Goal: Transaction & Acquisition: Download file/media

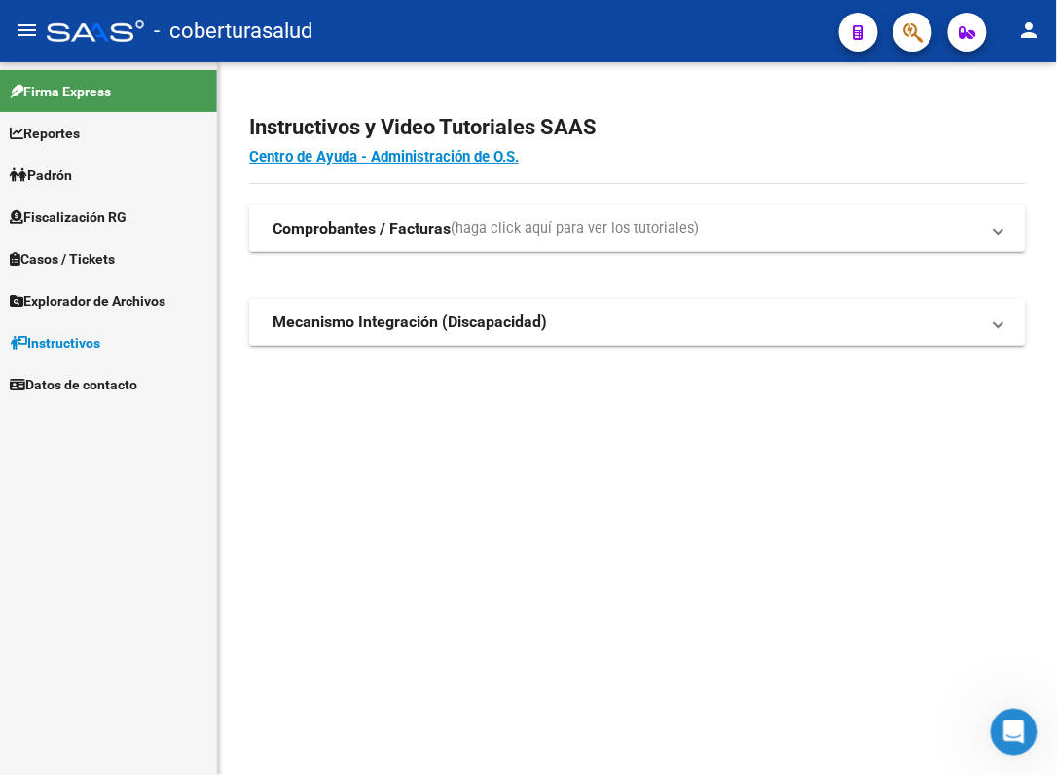
click at [229, 685] on mat-sidenav-content "Instructivos y Video Tutoriales SAAS Centro de Ayuda - Administración de O.S. C…" at bounding box center [637, 418] width 839 height 712
click at [100, 221] on span "Fiscalización RG" at bounding box center [68, 216] width 117 height 21
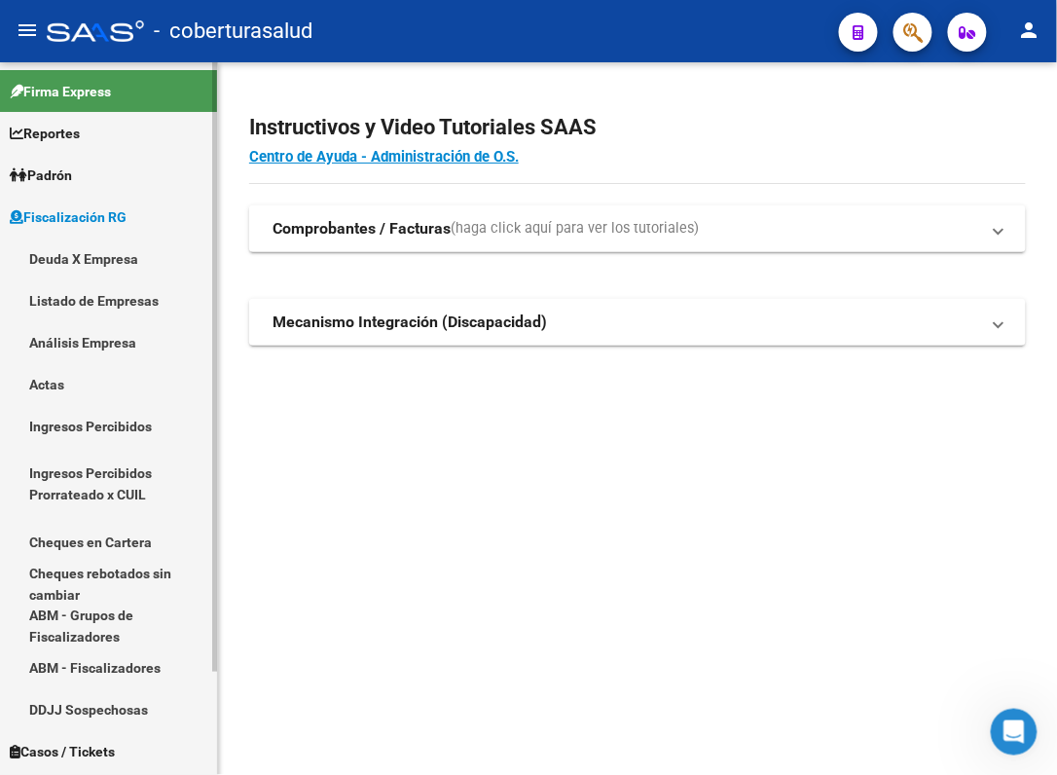
click at [66, 297] on link "Listado de Empresas" at bounding box center [108, 300] width 217 height 42
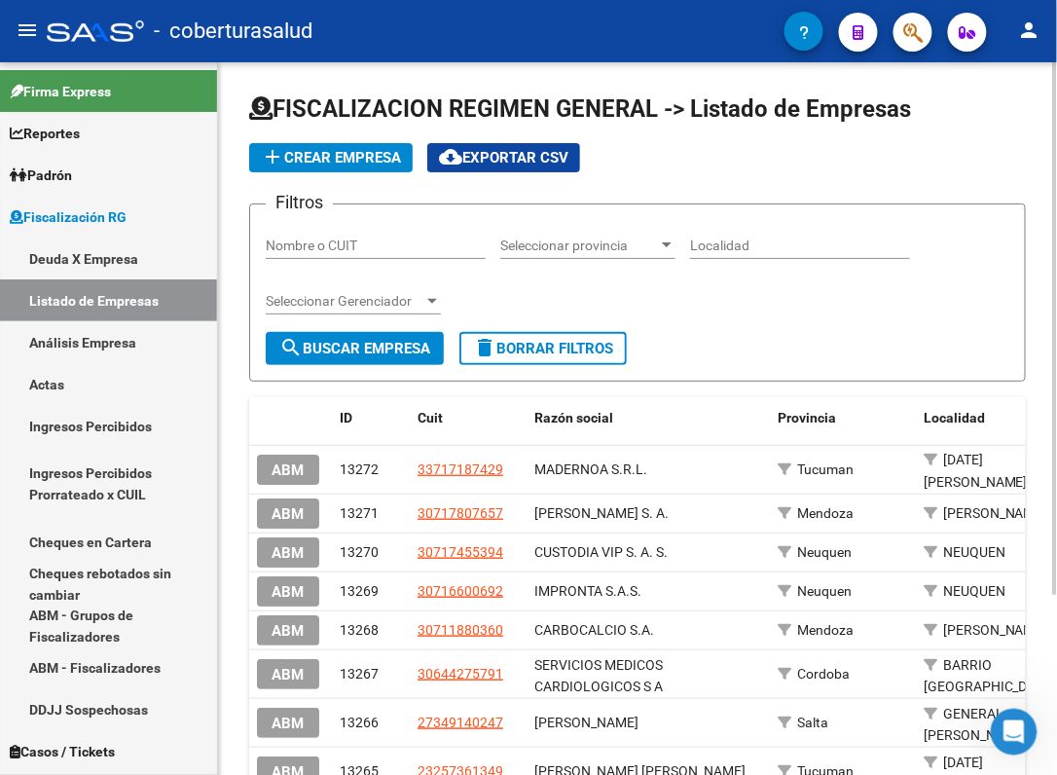
click at [316, 240] on input "Nombre o CUIT" at bounding box center [376, 245] width 220 height 17
paste input "30709686131"
type input "30709686131"
click at [585, 241] on span "Seleccionar provincia" at bounding box center [579, 245] width 158 height 17
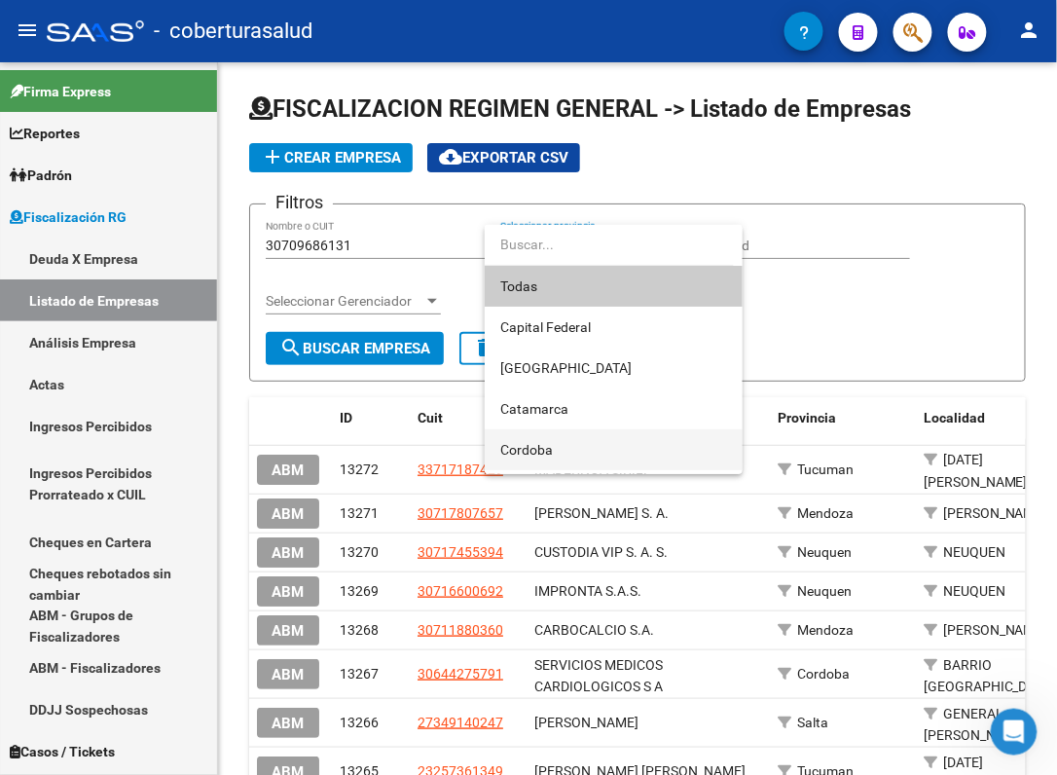
click at [556, 446] on span "Cordoba" at bounding box center [613, 449] width 227 height 41
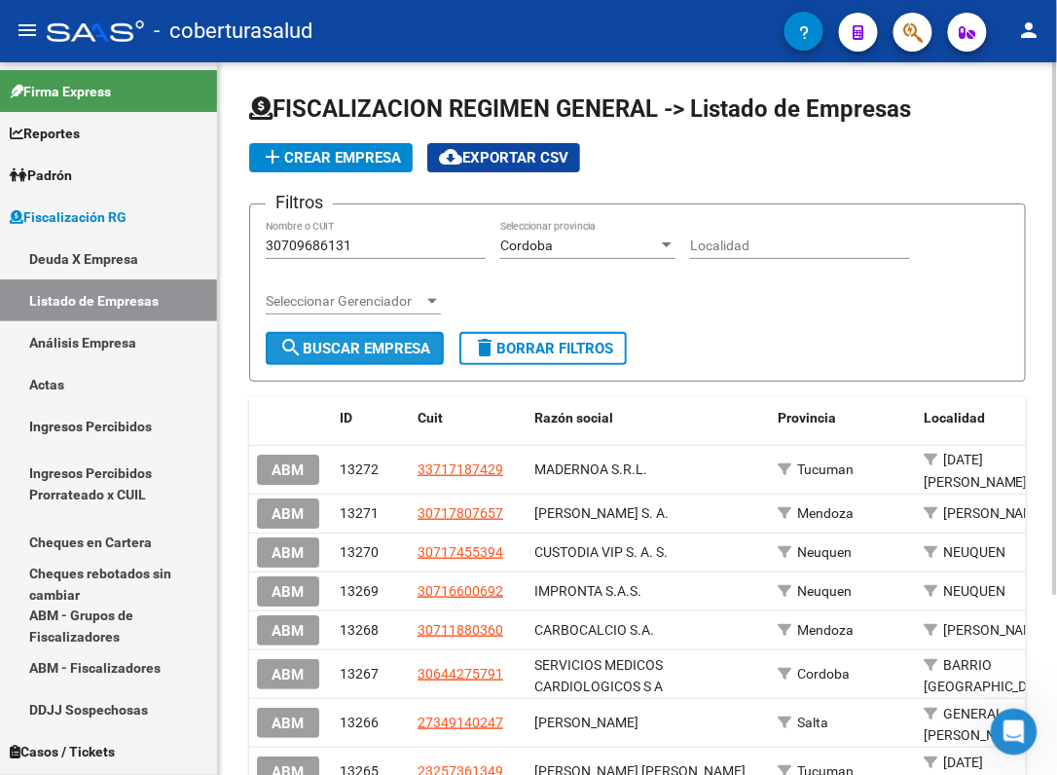
click at [364, 347] on span "search Buscar Empresa" at bounding box center [354, 349] width 151 height 18
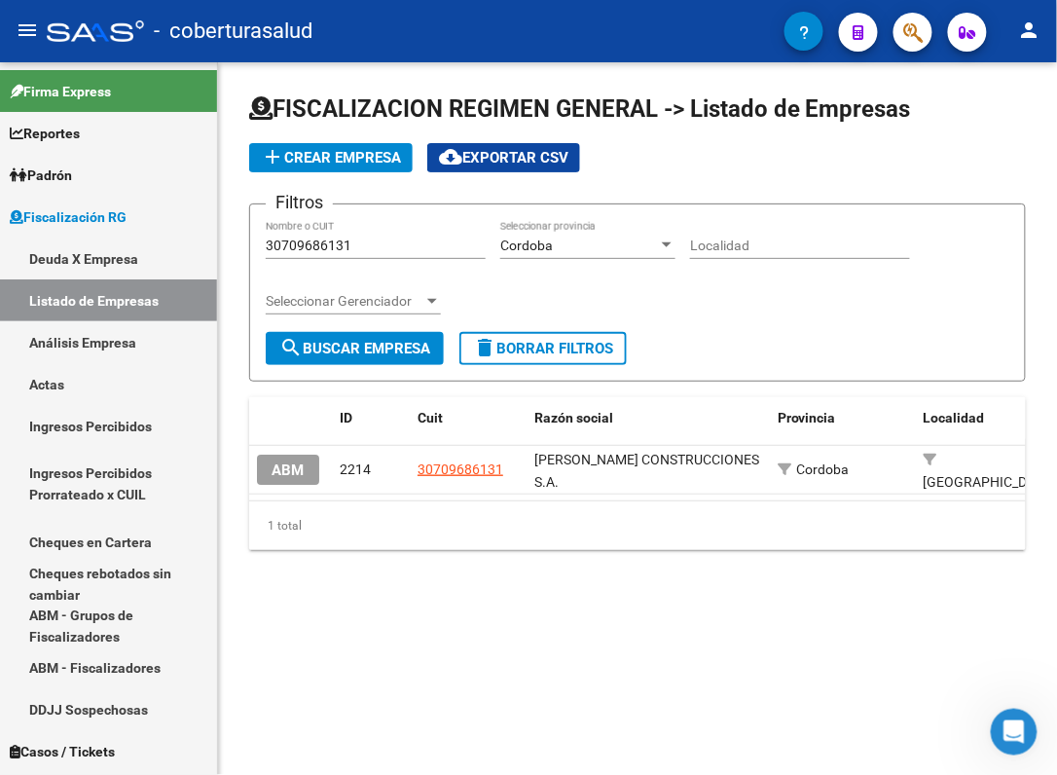
click at [243, 603] on div "FISCALIZACION REGIMEN GENERAL -> Listado de Empresas add Crear Empresa cloud_do…" at bounding box center [637, 337] width 839 height 550
click at [759, 756] on mat-sidenav-content "FISCALIZACION REGIMEN GENERAL -> Listado de Empresas add Crear Empresa cloud_do…" at bounding box center [637, 418] width 839 height 712
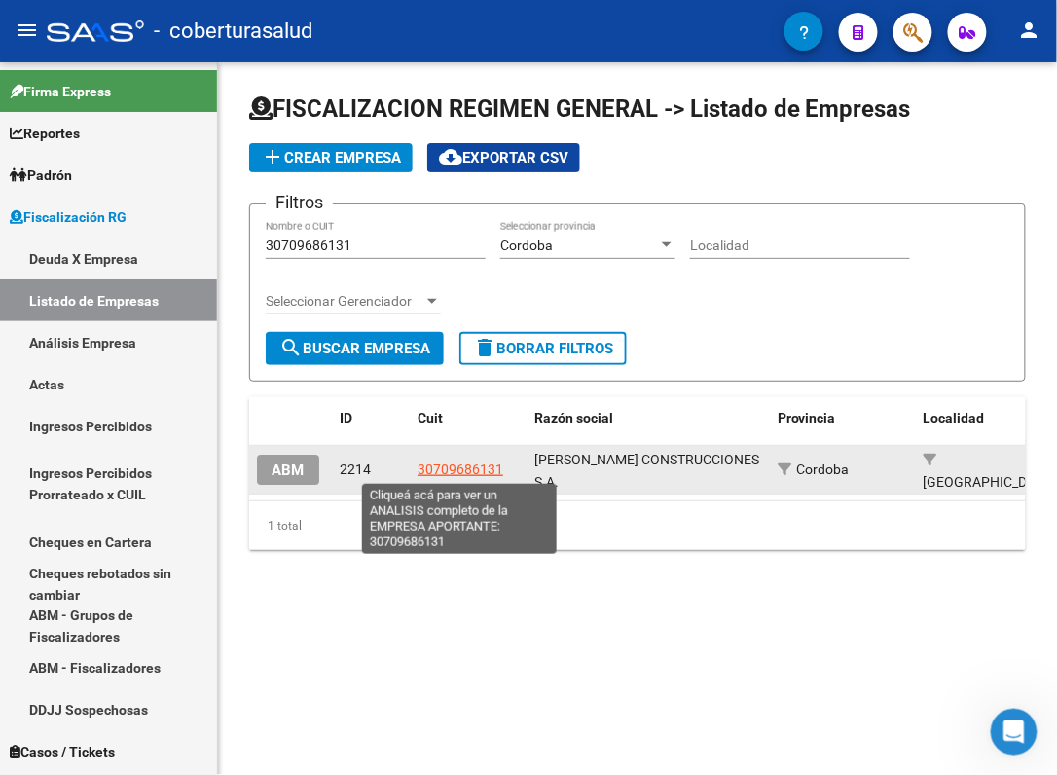
click at [493, 464] on span "30709686131" at bounding box center [461, 469] width 86 height 16
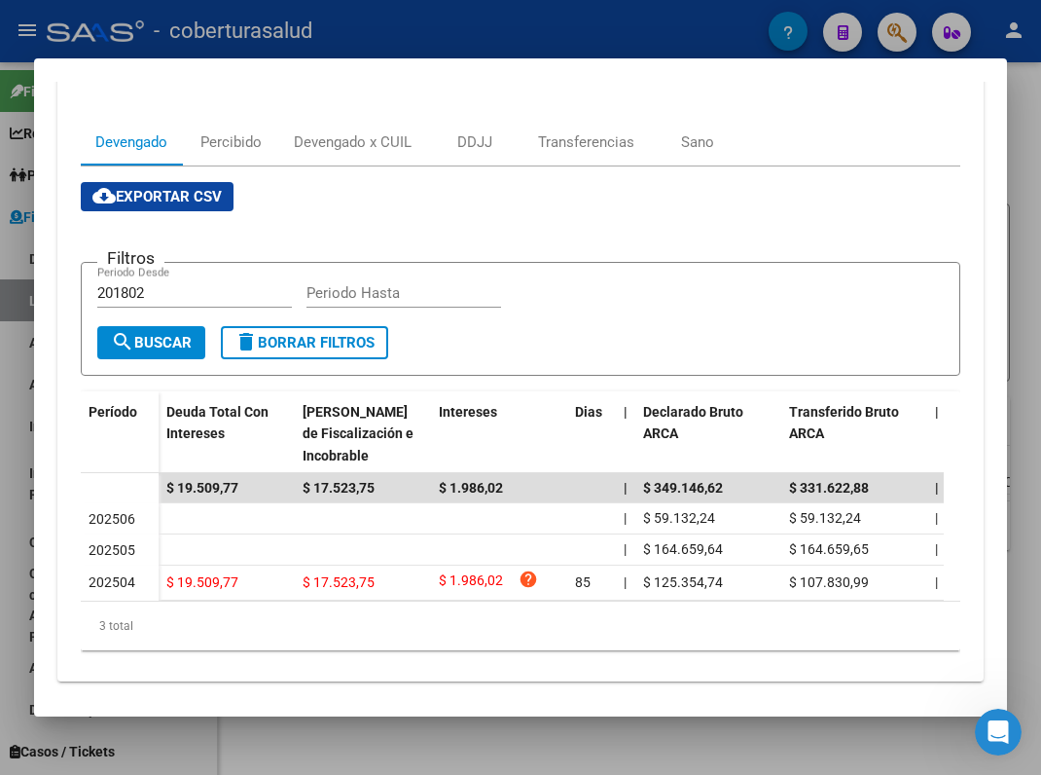
scroll to position [299, 0]
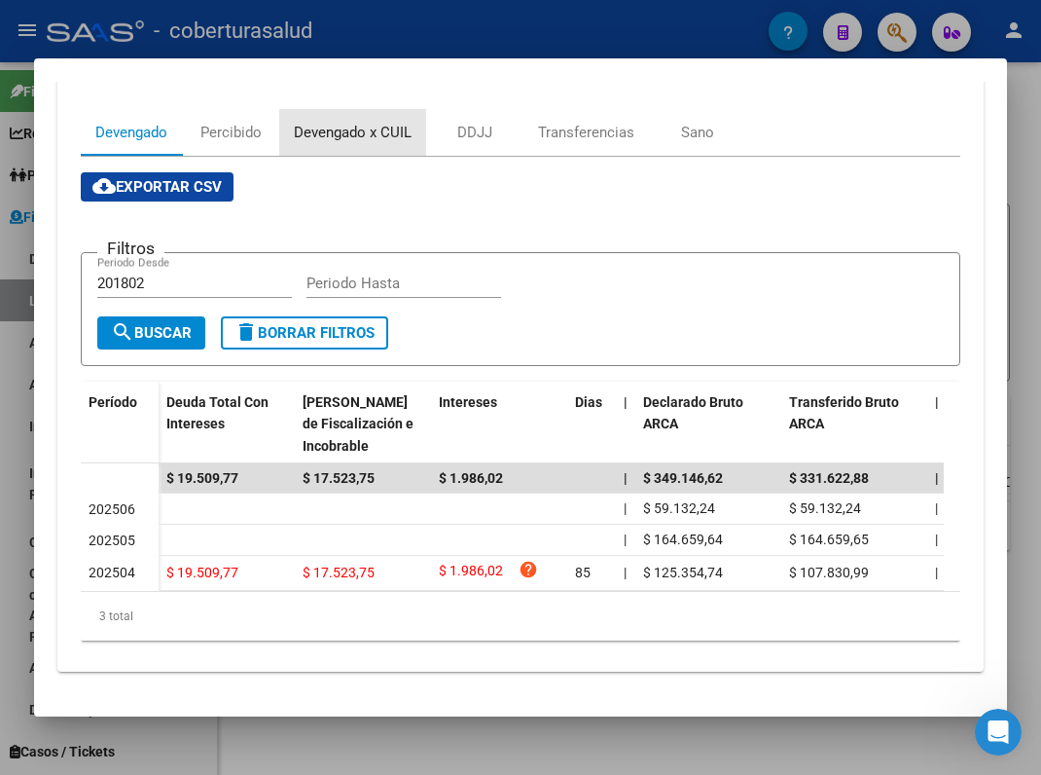
click at [351, 122] on div "Devengado x CUIL" at bounding box center [353, 132] width 118 height 21
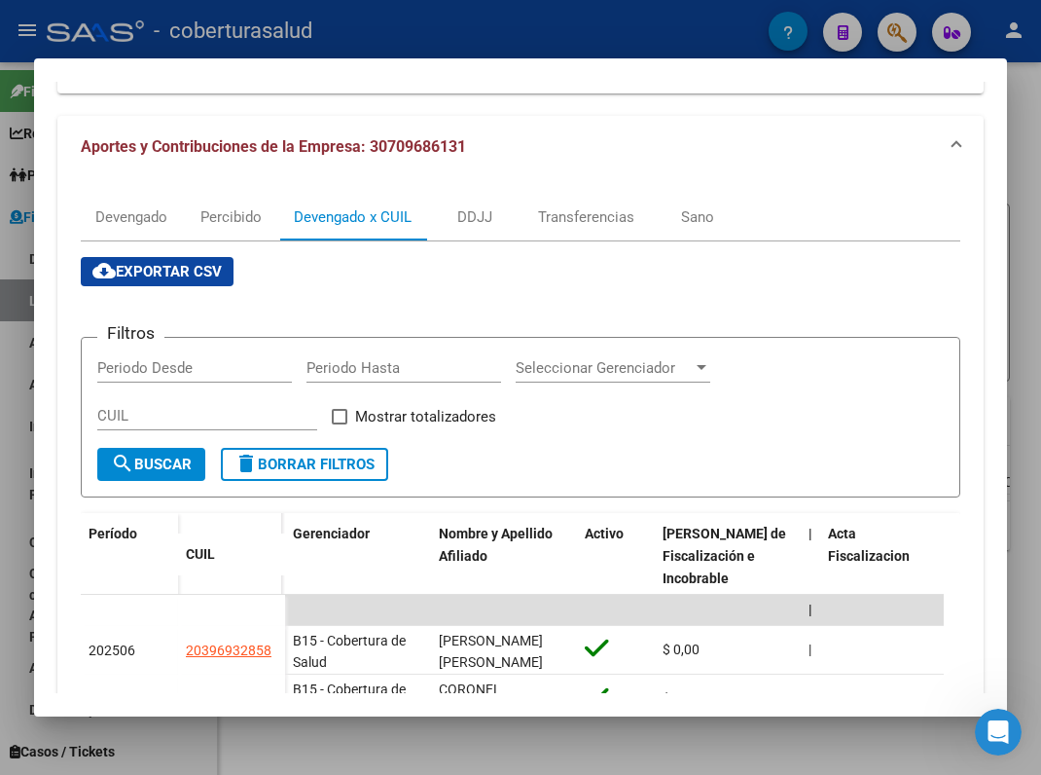
scroll to position [216, 0]
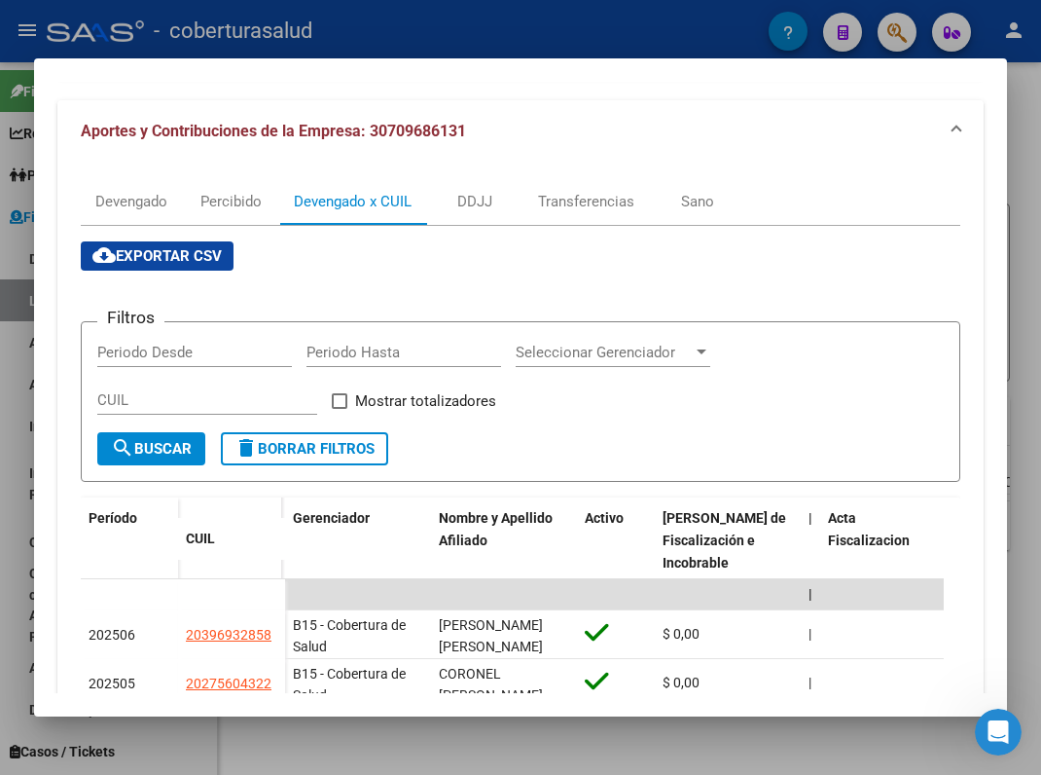
click at [793, 115] on mat-expansion-panel-header "Aportes y Contribuciones de la Empresa: 30709686131" at bounding box center [520, 131] width 926 height 62
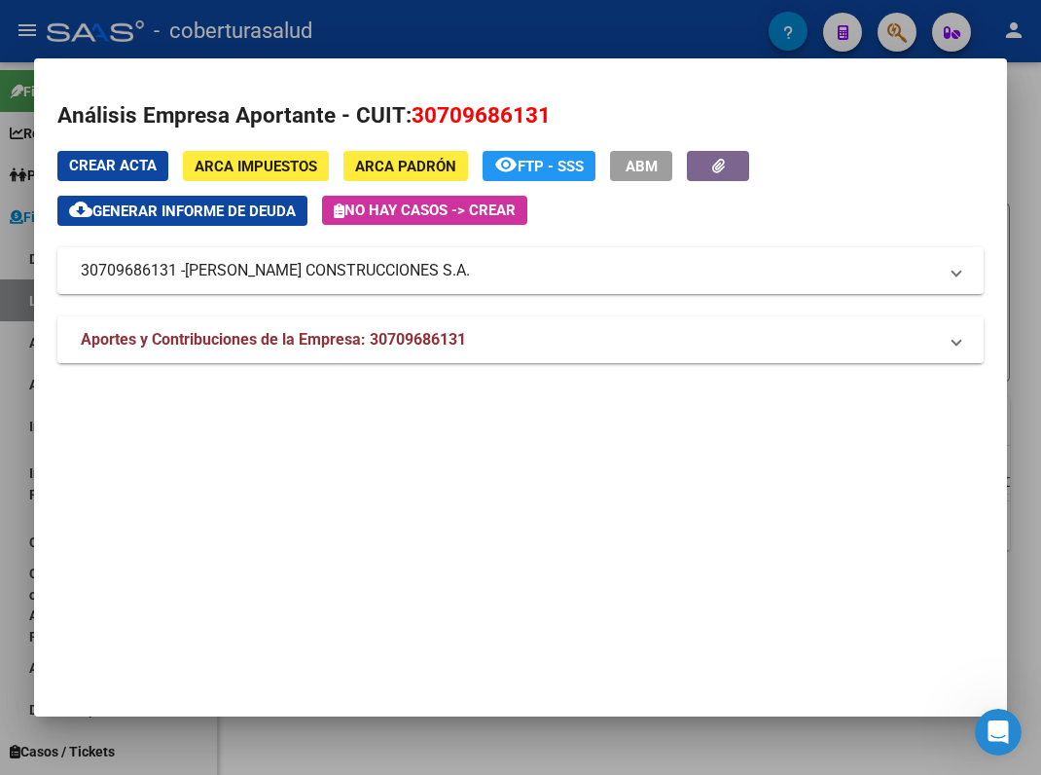
scroll to position [0, 0]
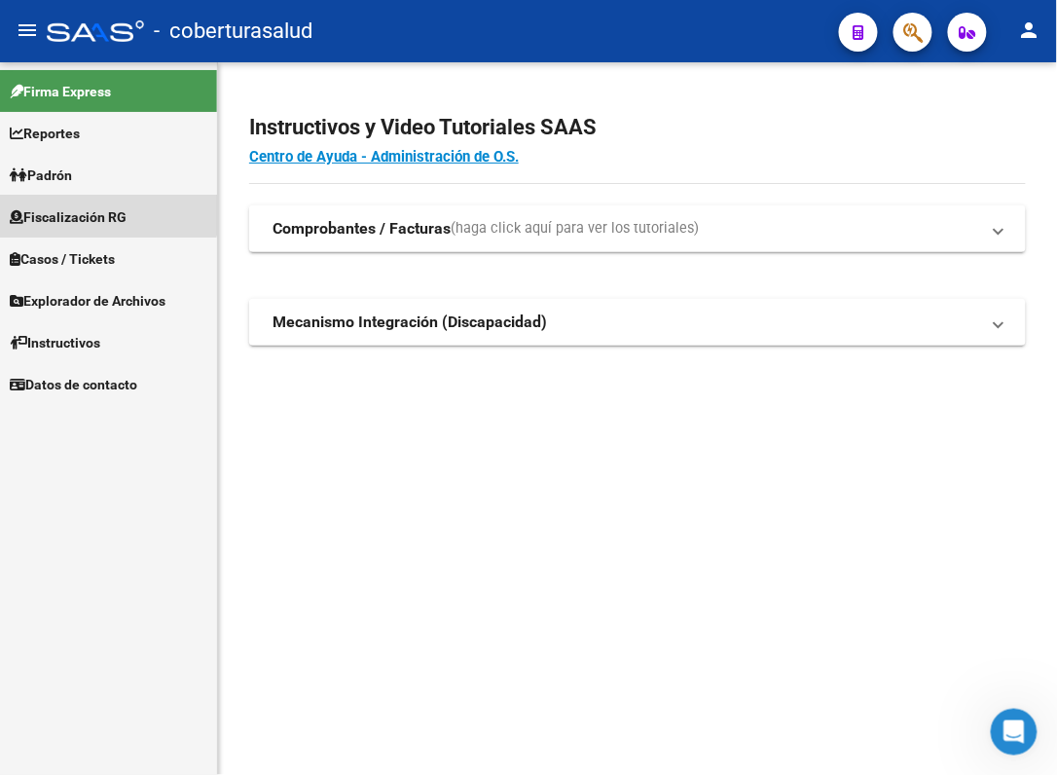
click at [105, 209] on span "Fiscalización RG" at bounding box center [68, 216] width 117 height 21
click at [99, 211] on span "Fiscalización RG" at bounding box center [68, 216] width 117 height 21
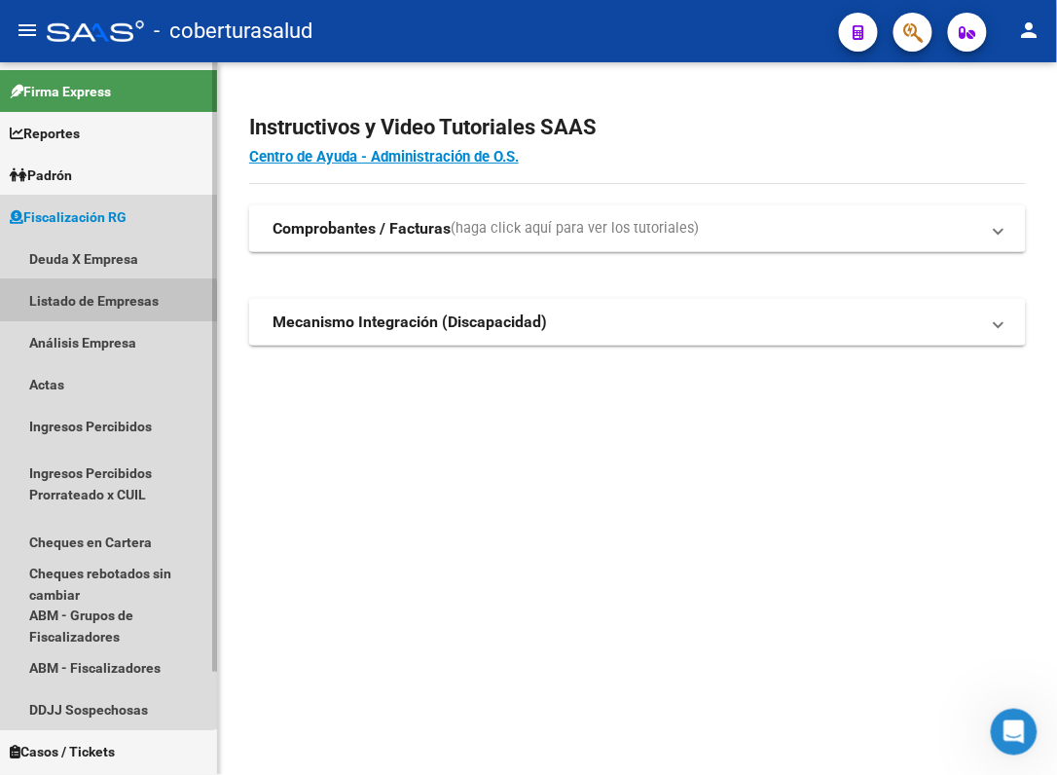
click at [91, 304] on link "Listado de Empresas" at bounding box center [108, 300] width 217 height 42
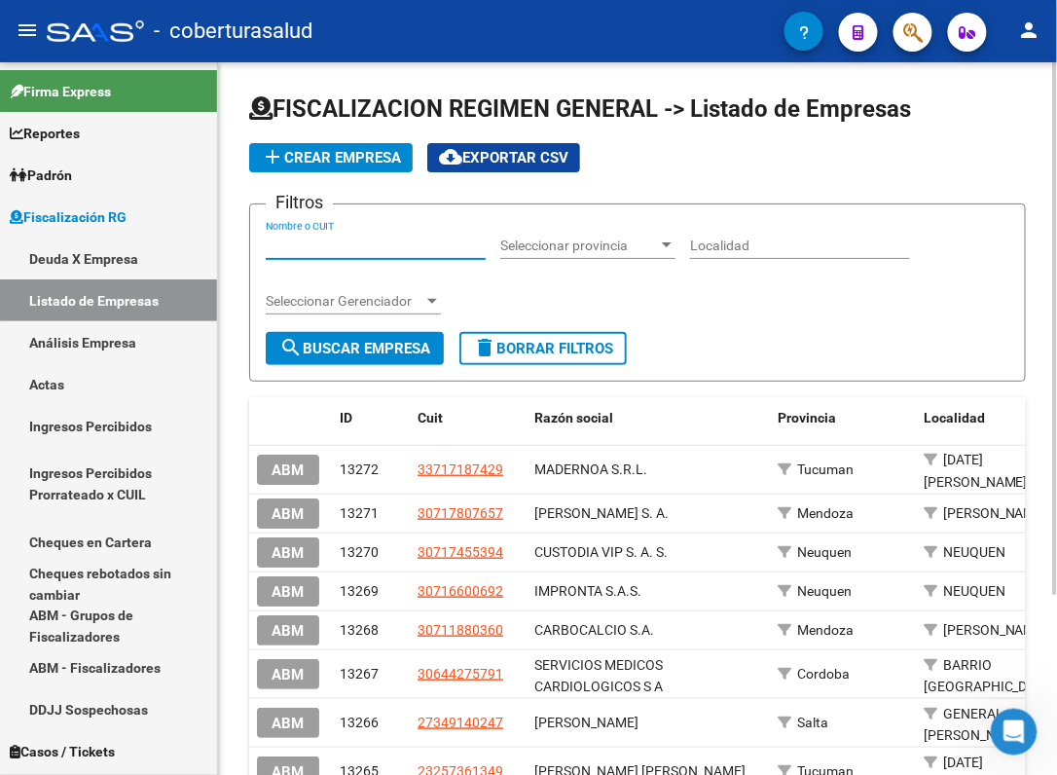
click at [287, 238] on input "Nombre o CUIT" at bounding box center [376, 245] width 220 height 17
paste input "30709686131"
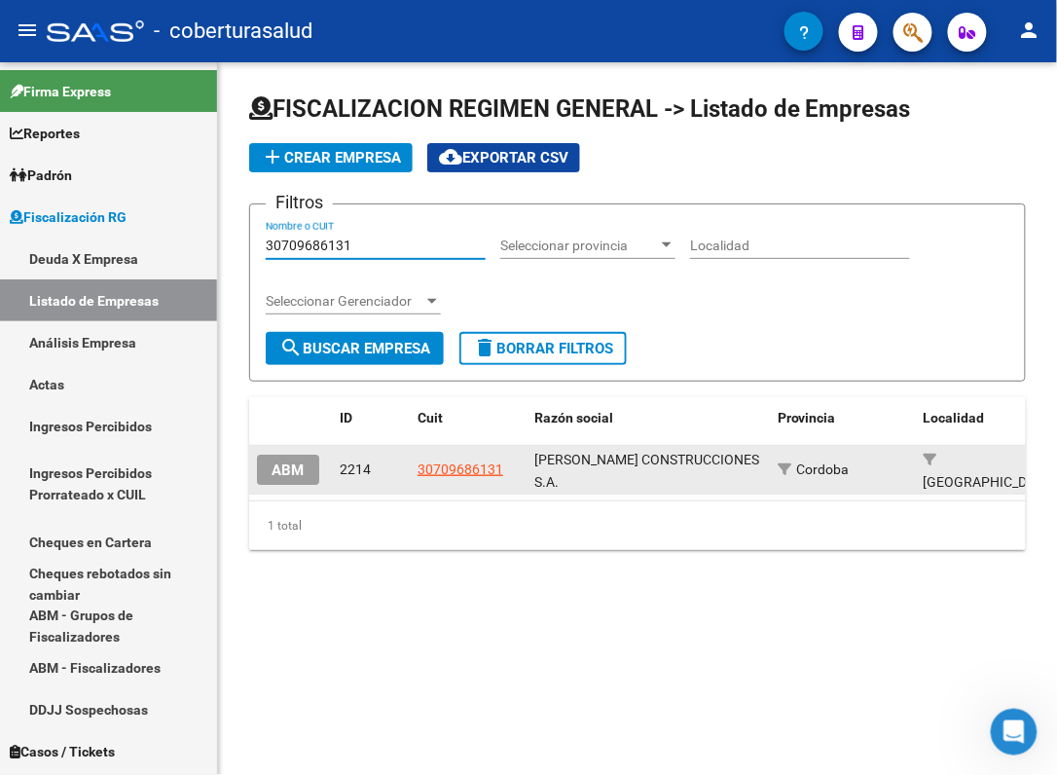
type input "30709686131"
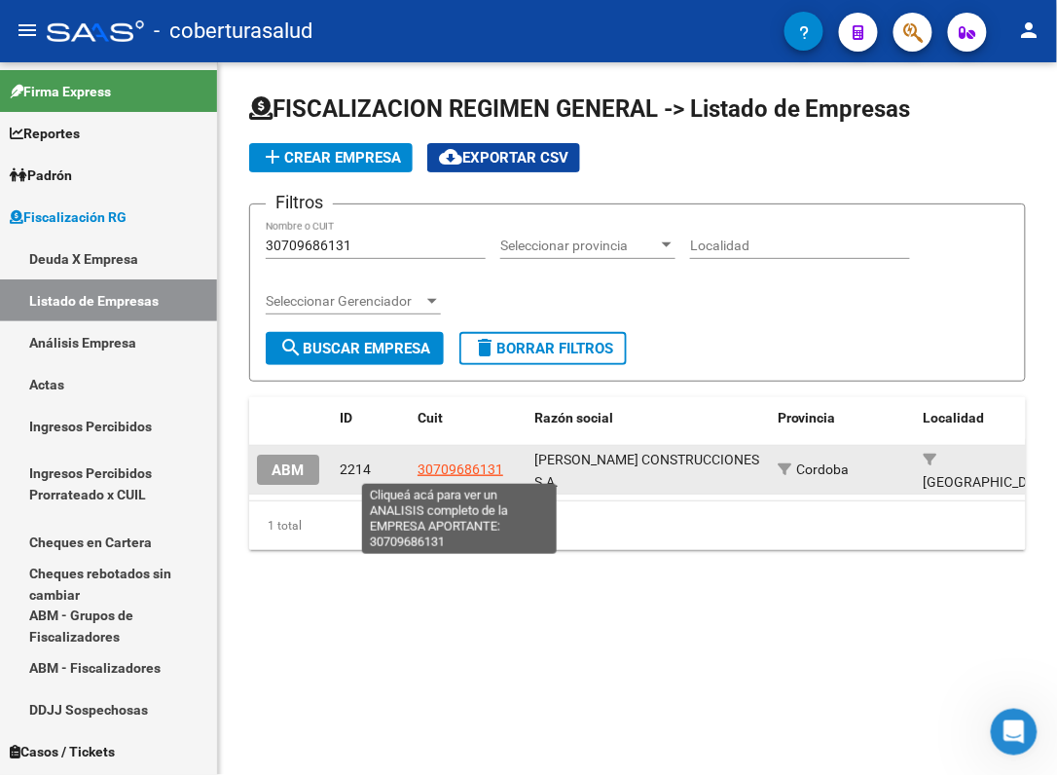
click at [448, 465] on span "30709686131" at bounding box center [461, 469] width 86 height 16
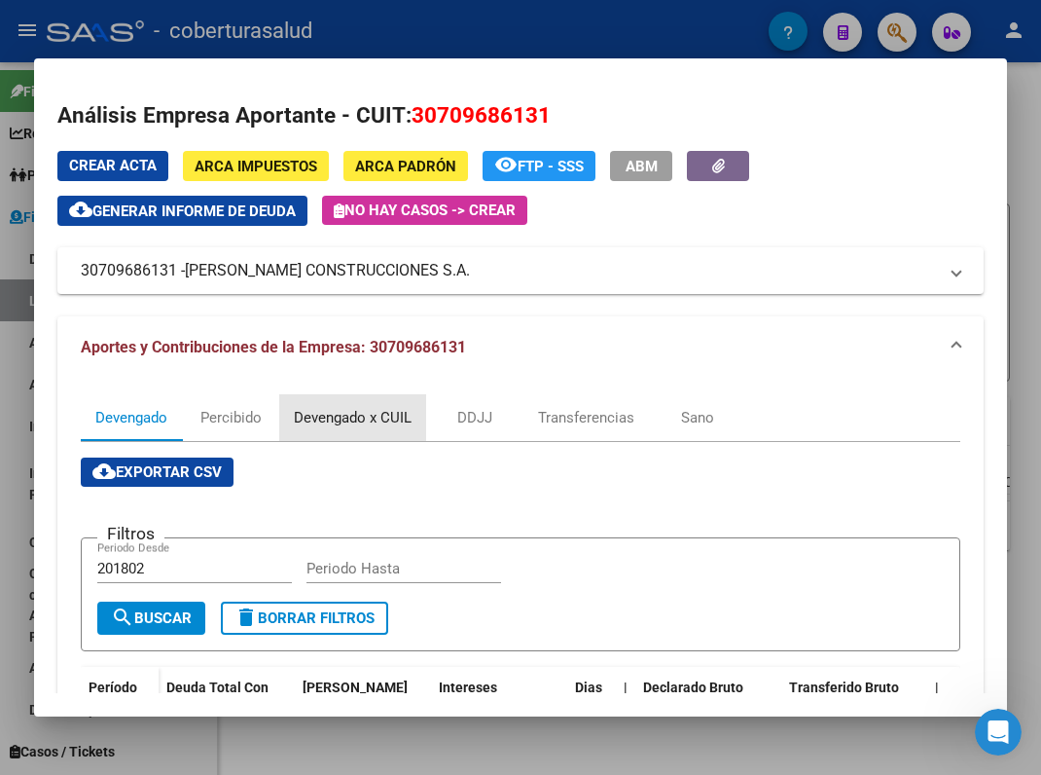
click at [370, 416] on div "Devengado x CUIL" at bounding box center [353, 417] width 118 height 21
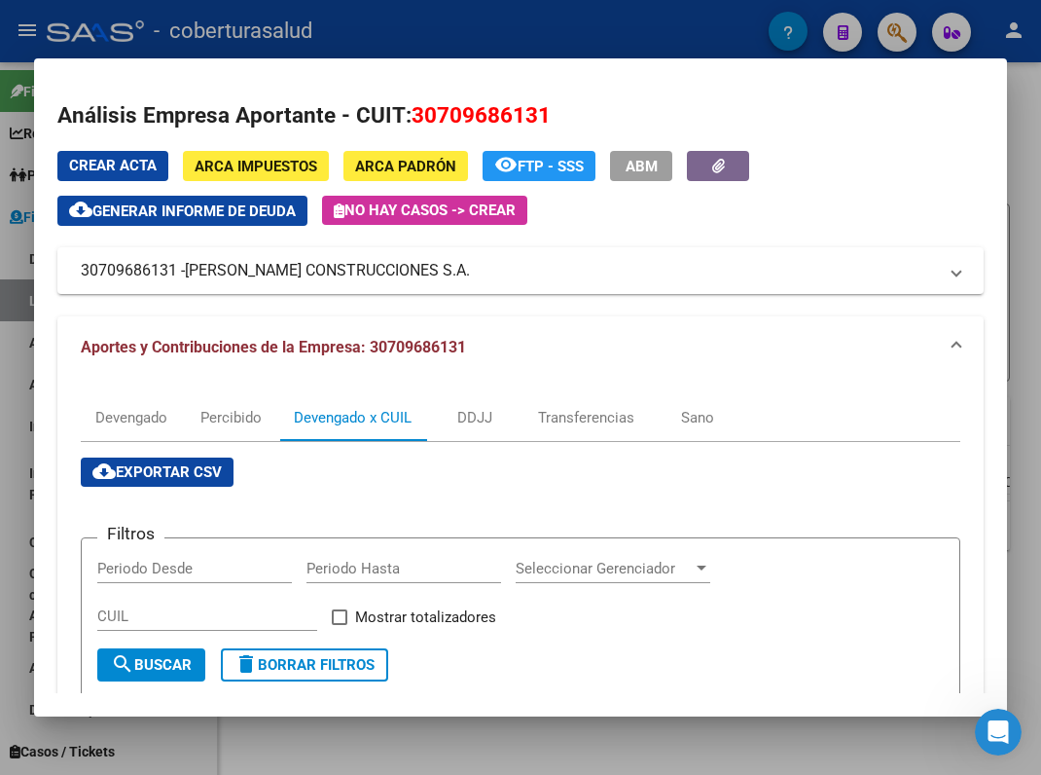
click at [207, 463] on span "cloud_download Exportar CSV" at bounding box center [156, 472] width 129 height 18
